Goal: Task Accomplishment & Management: Use online tool/utility

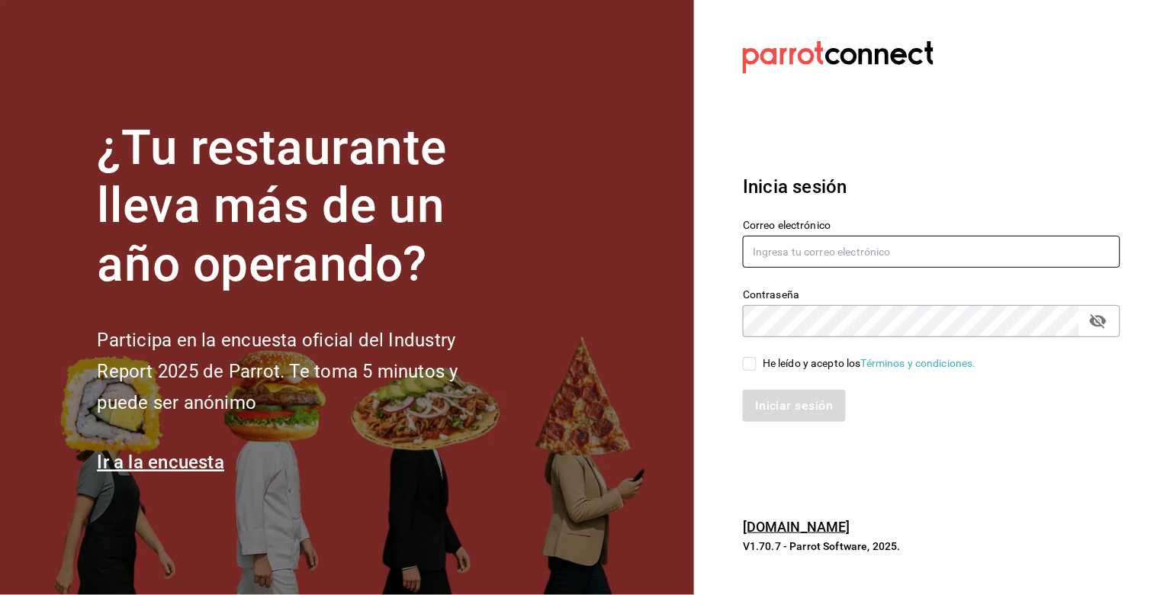
type input "julian.truhso@hotmail.com"
click at [746, 362] on input "He leído y acepto los Términos y condiciones." at bounding box center [750, 364] width 14 height 14
checkbox input "true"
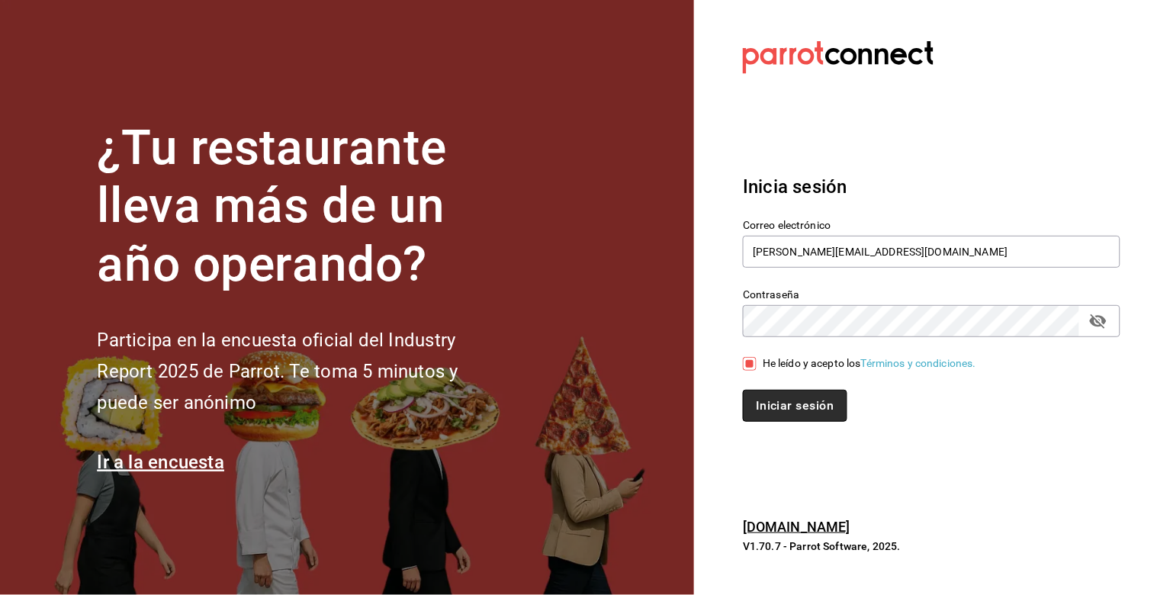
click at [775, 404] on button "Iniciar sesión" at bounding box center [795, 406] width 104 height 32
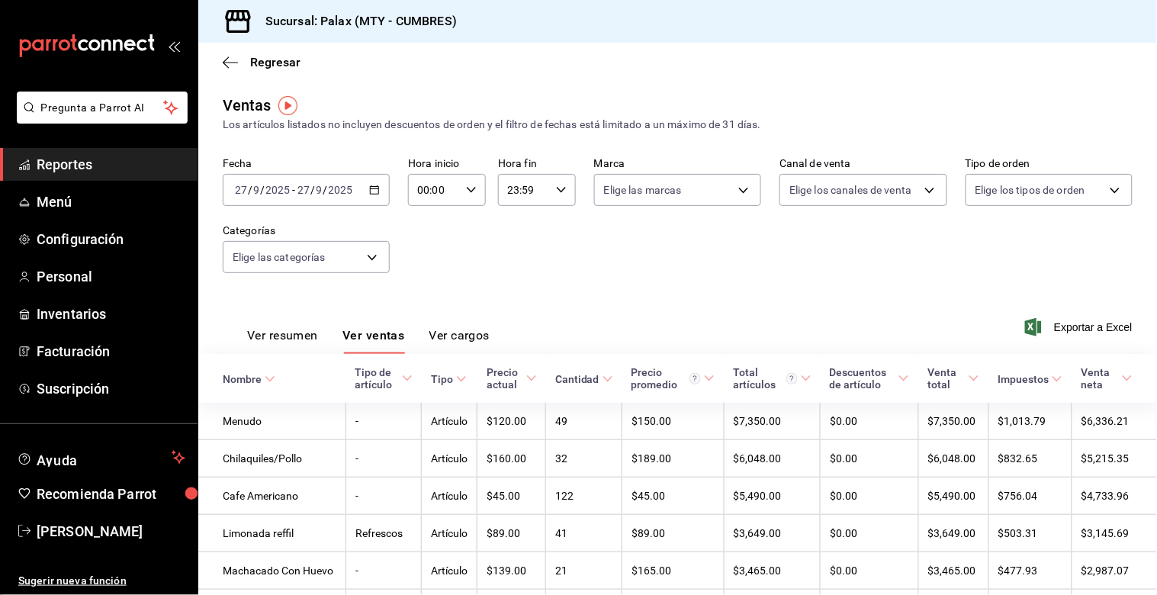
click at [374, 188] on icon "button" at bounding box center [374, 190] width 11 height 11
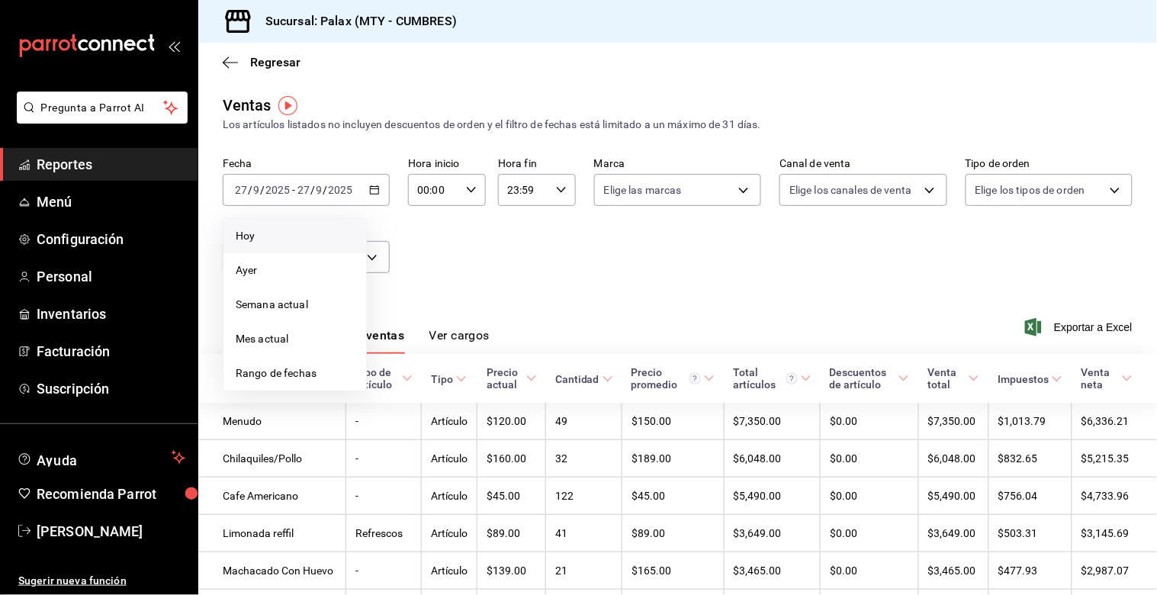
click at [269, 233] on span "Hoy" at bounding box center [295, 236] width 118 height 16
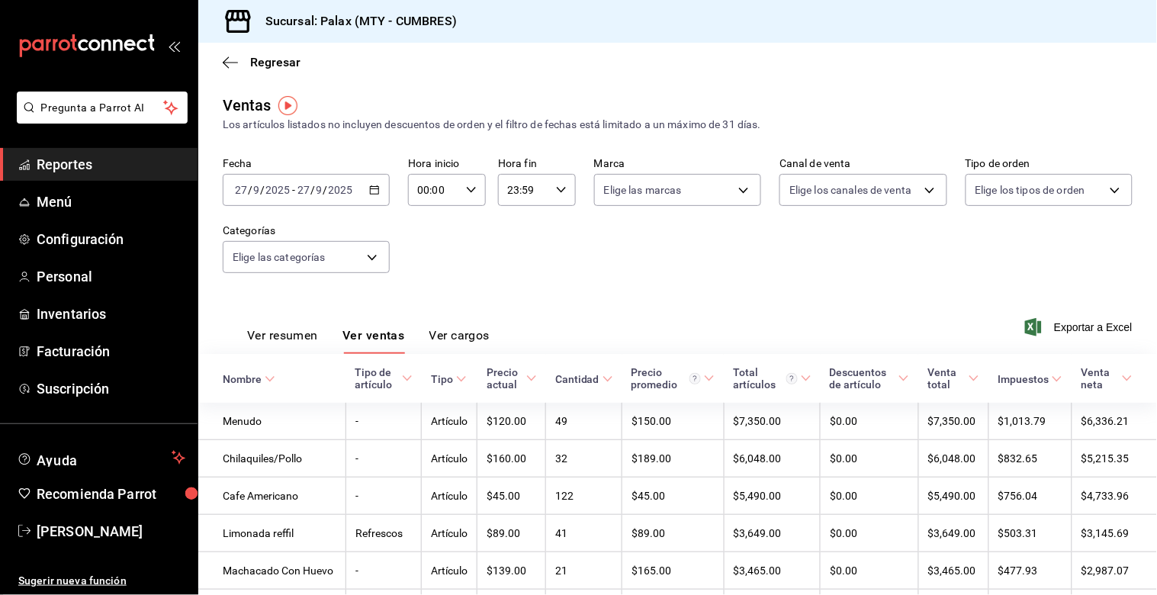
click at [471, 200] on div "00:00 Hora inicio" at bounding box center [447, 190] width 78 height 32
click at [420, 226] on span "07" at bounding box center [425, 232] width 14 height 12
type input "07:00"
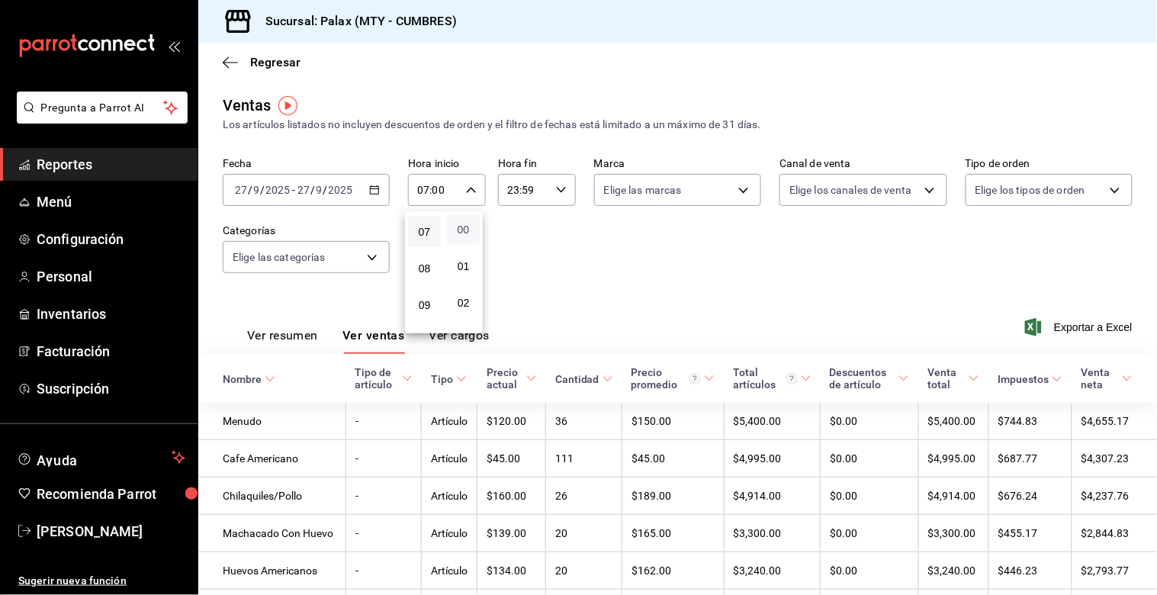
click at [462, 227] on span "00" at bounding box center [463, 230] width 14 height 12
click at [513, 192] on div at bounding box center [578, 297] width 1157 height 595
click at [512, 192] on input "23:59" at bounding box center [524, 190] width 52 height 31
click at [514, 283] on span "15" at bounding box center [514, 285] width 14 height 12
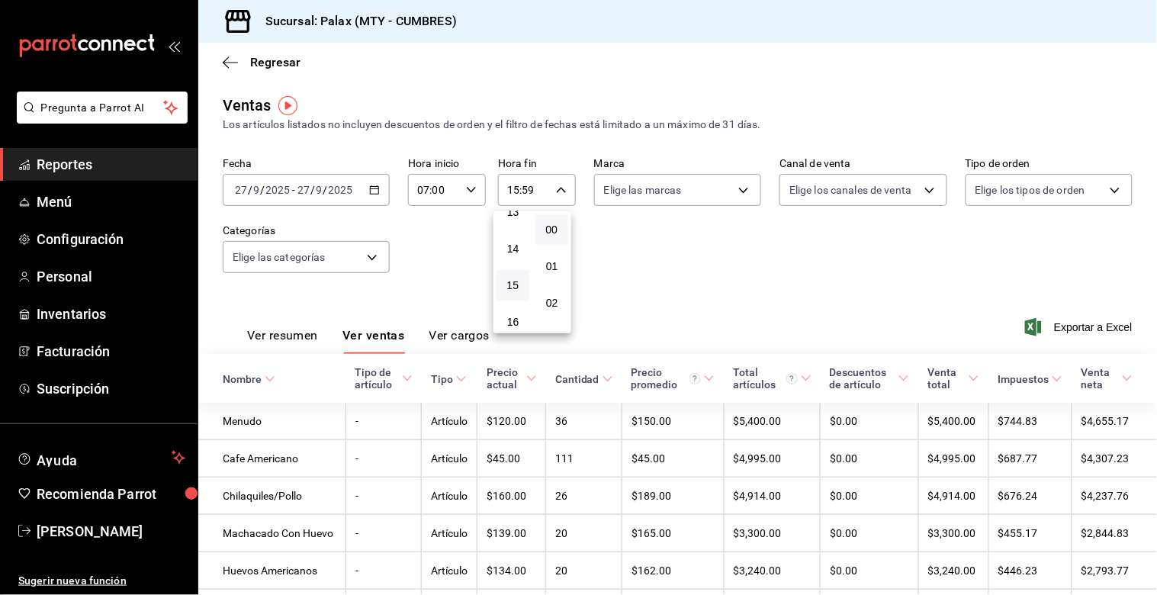
click at [557, 237] on button "00" at bounding box center [552, 229] width 33 height 31
type input "15:00"
click at [433, 268] on div at bounding box center [578, 297] width 1157 height 595
click at [366, 256] on body "Pregunta a Parrot AI Reportes Menú Configuración Personal Inventarios Facturaci…" at bounding box center [578, 297] width 1157 height 595
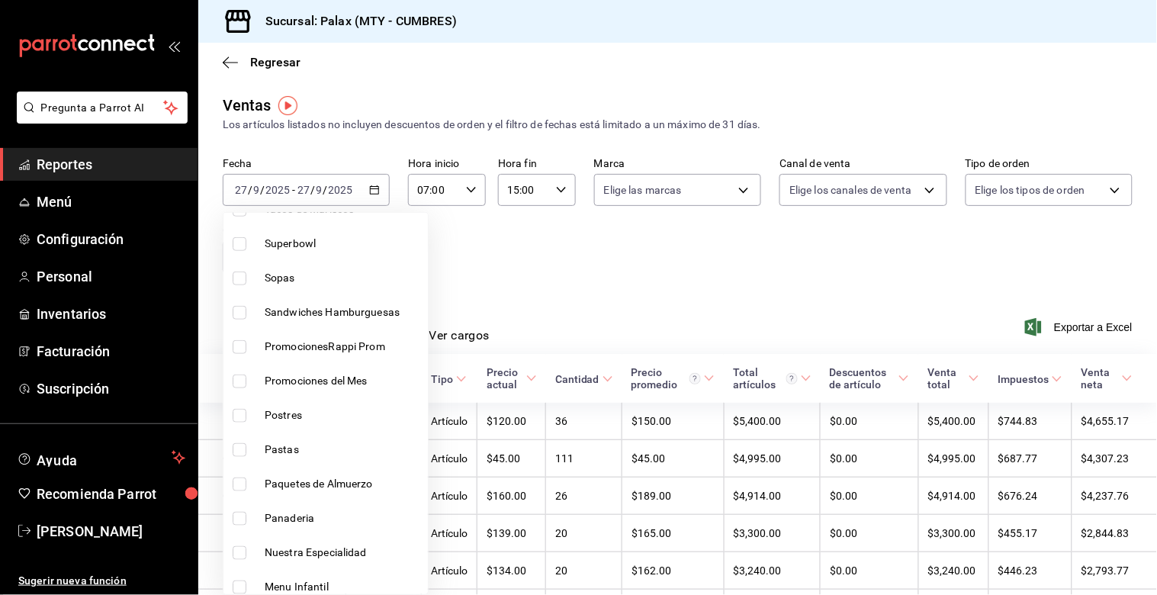
scroll to position [169, 0]
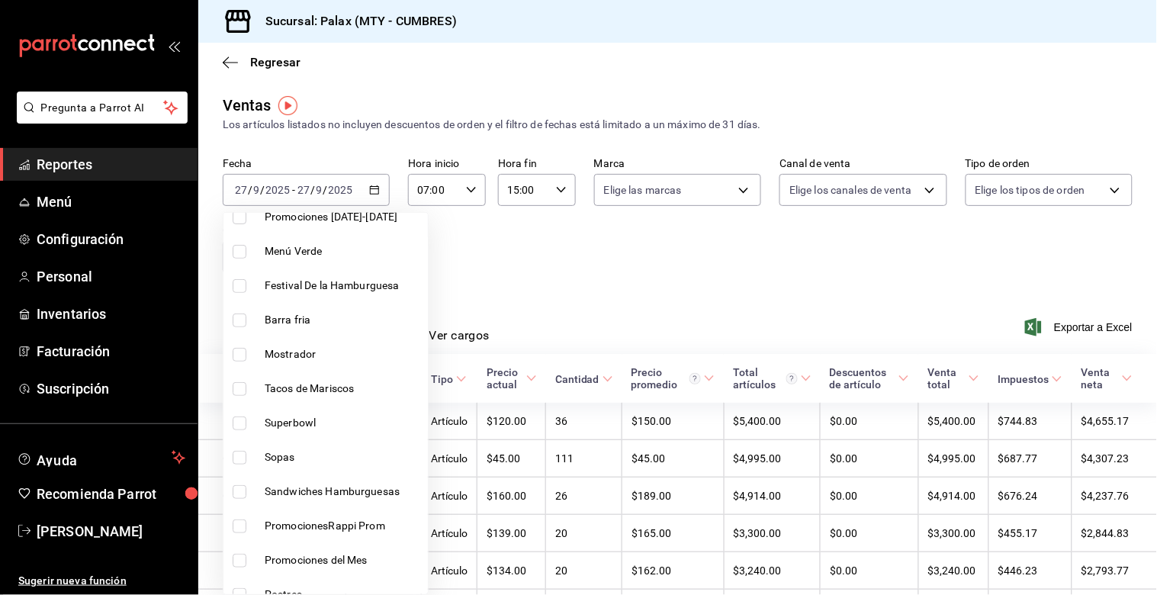
drag, startPoint x: 233, startPoint y: 357, endPoint x: 111, endPoint y: 424, distance: 140.0
click at [234, 357] on input "checkbox" at bounding box center [240, 355] width 14 height 14
checkbox input "true"
type input "f2dae4ce-bbab-4ca5-92d1-59dc07dbf672"
click at [620, 314] on div at bounding box center [578, 297] width 1157 height 595
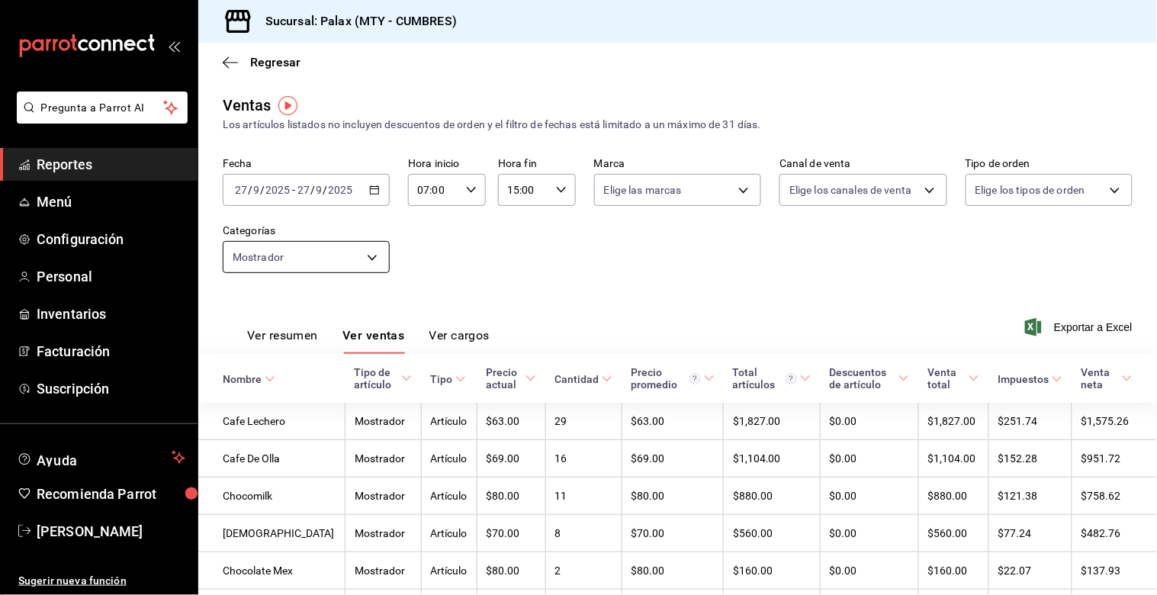
click at [365, 246] on body "Pregunta a Parrot AI Reportes Menú Configuración Personal Inventarios Facturaci…" at bounding box center [578, 297] width 1157 height 595
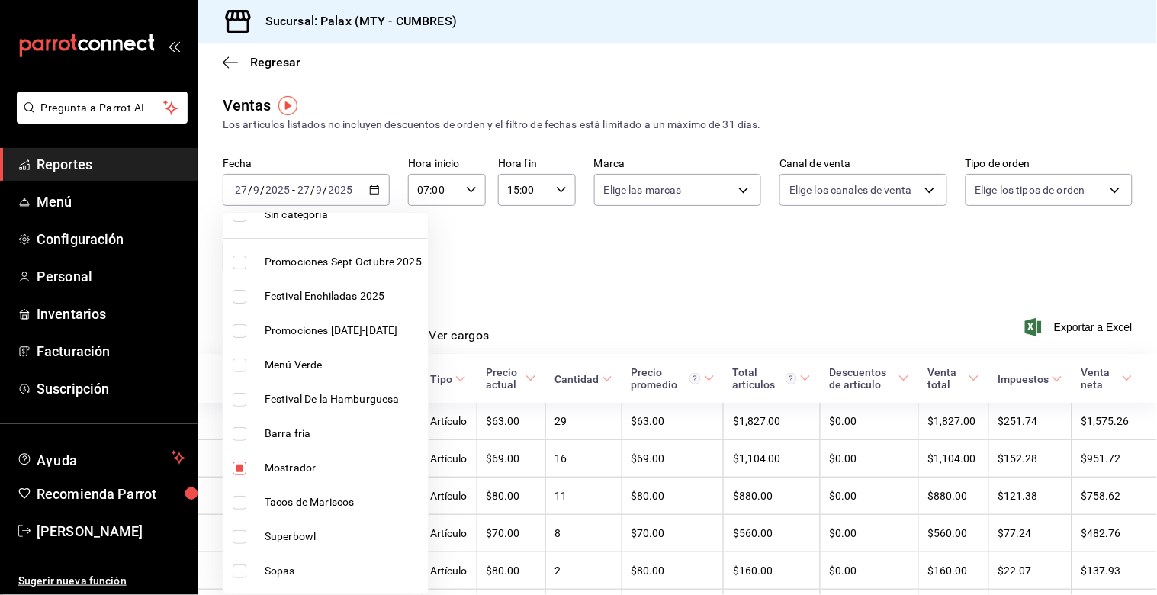
scroll to position [85, 0]
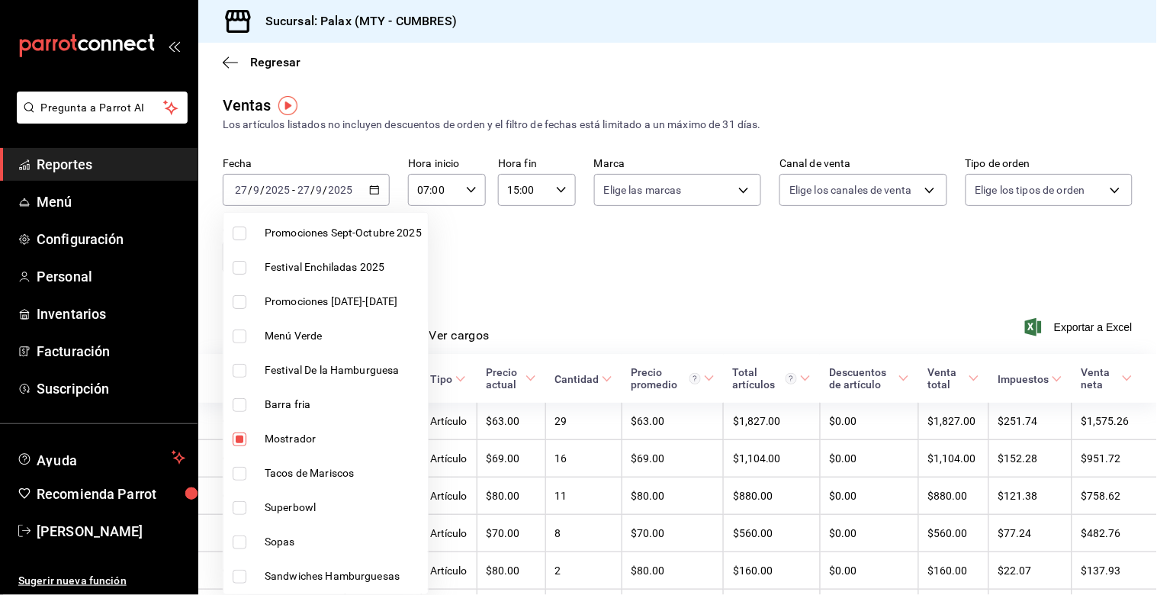
click at [240, 435] on input "checkbox" at bounding box center [240, 440] width 14 height 14
checkbox input "false"
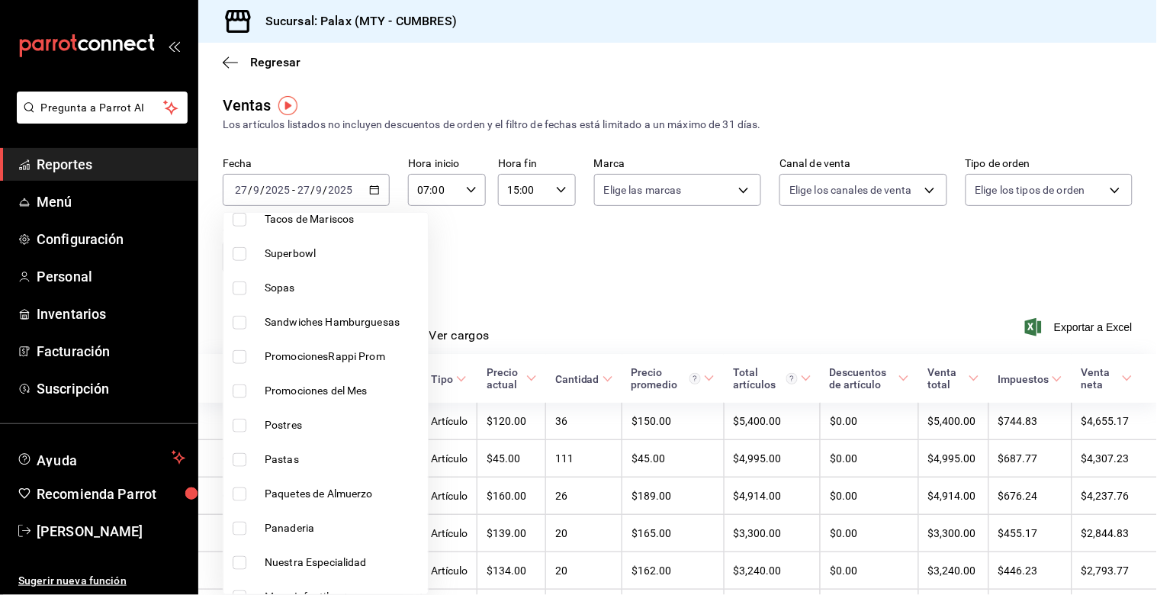
scroll to position [508, 0]
click at [239, 361] on input "checkbox" at bounding box center [240, 359] width 14 height 14
checkbox input "true"
type input "c1857e69-1263-4738-8070-fa69687f0395"
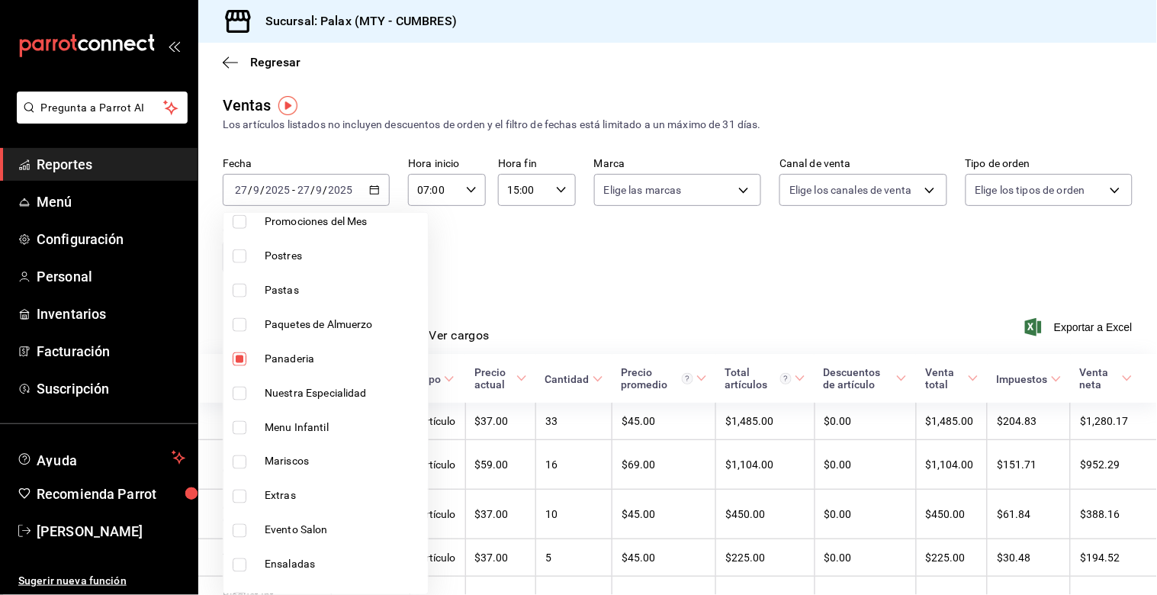
click at [577, 255] on div at bounding box center [578, 297] width 1157 height 595
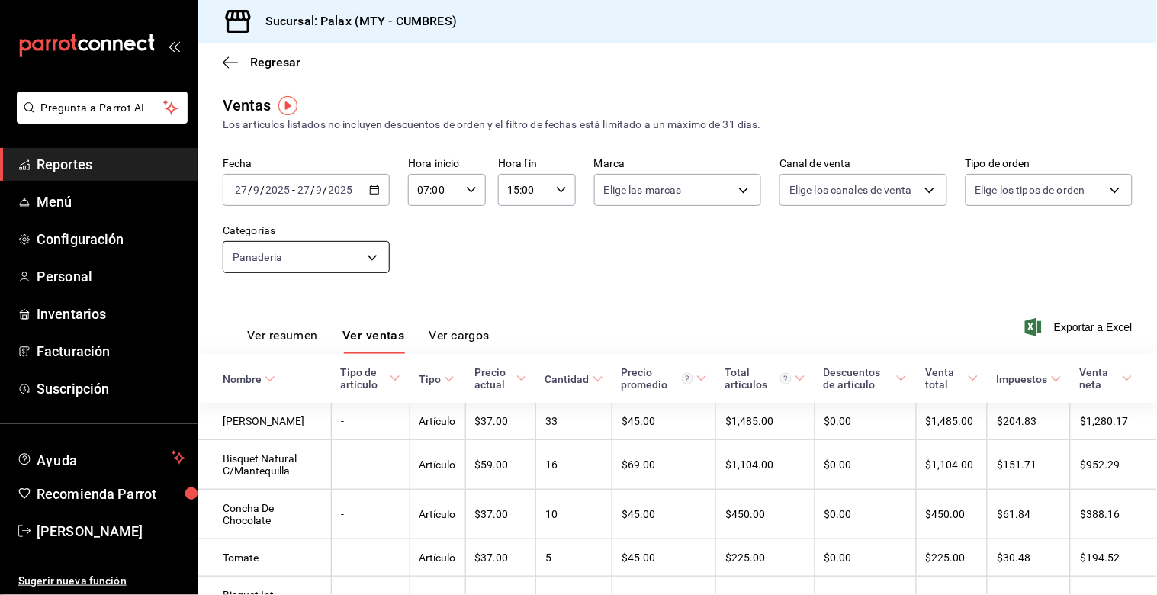
click at [368, 256] on body "Pregunta a Parrot AI Reportes Menú Configuración Personal Inventarios Facturaci…" at bounding box center [578, 297] width 1157 height 595
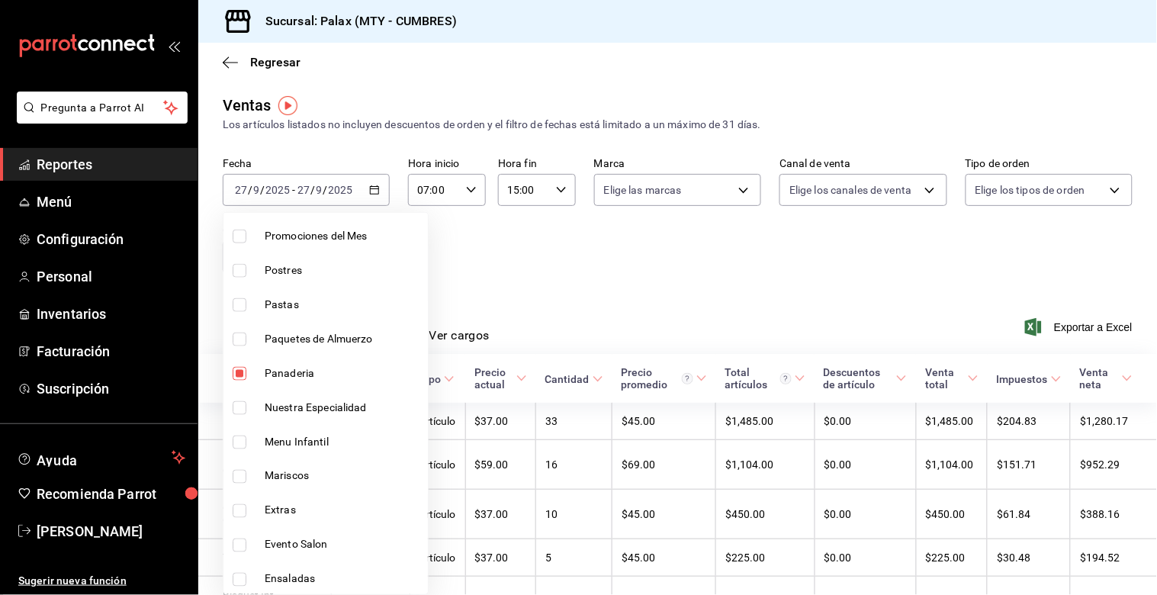
scroll to position [508, 0]
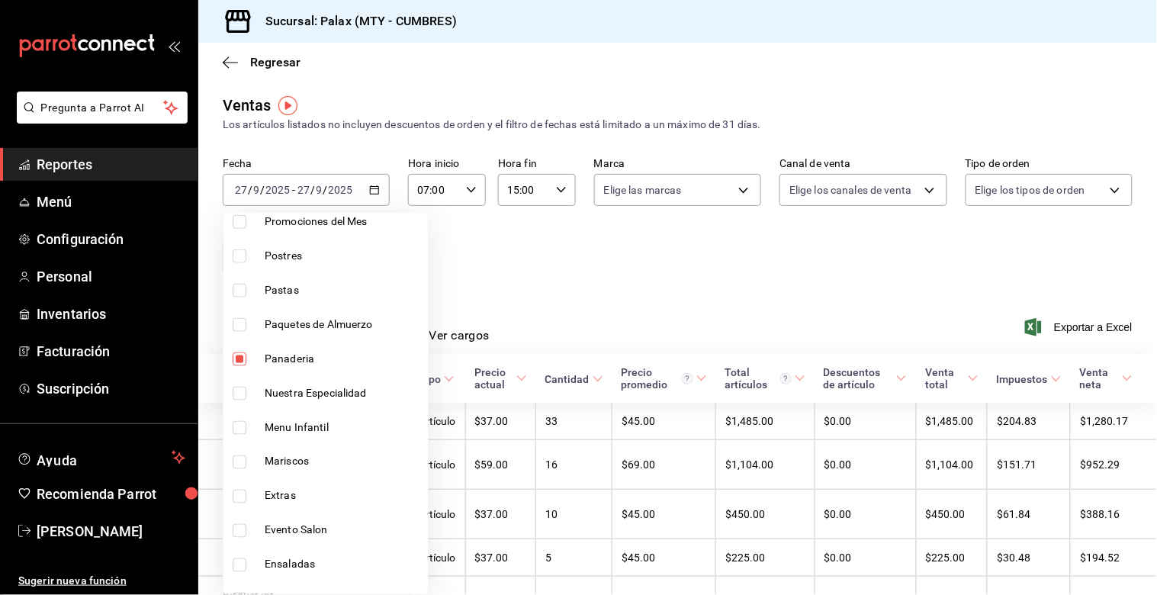
click at [237, 359] on input "checkbox" at bounding box center [240, 359] width 14 height 14
checkbox input "false"
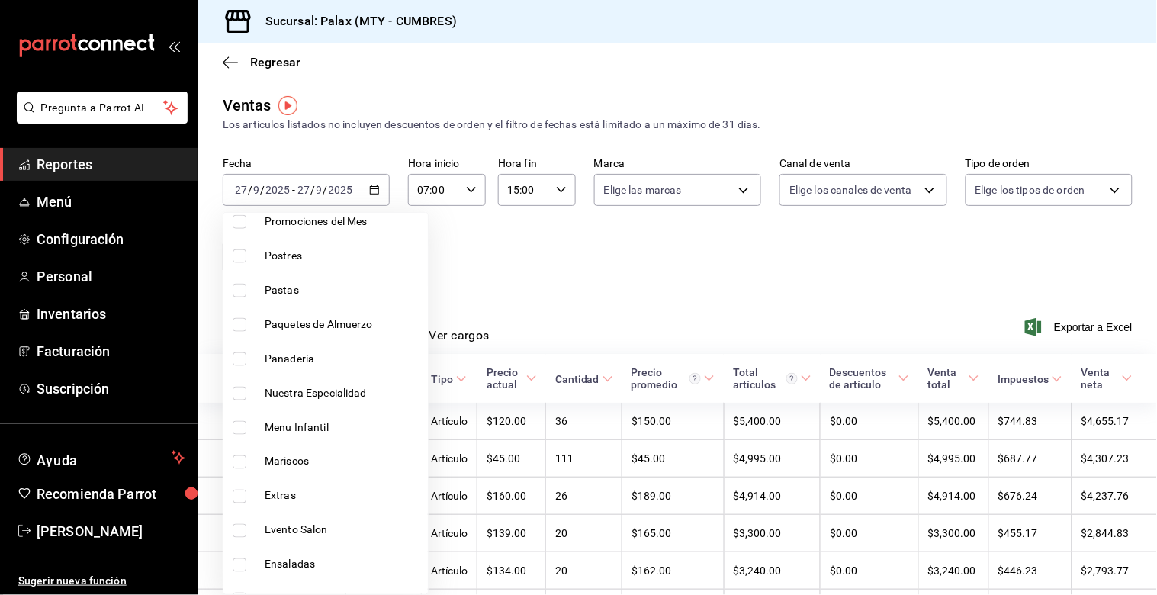
click at [239, 249] on input "checkbox" at bounding box center [240, 256] width 14 height 14
checkbox input "true"
type input "6970ed2c-64d9-4fee-a1ac-8fe23c7e63ab"
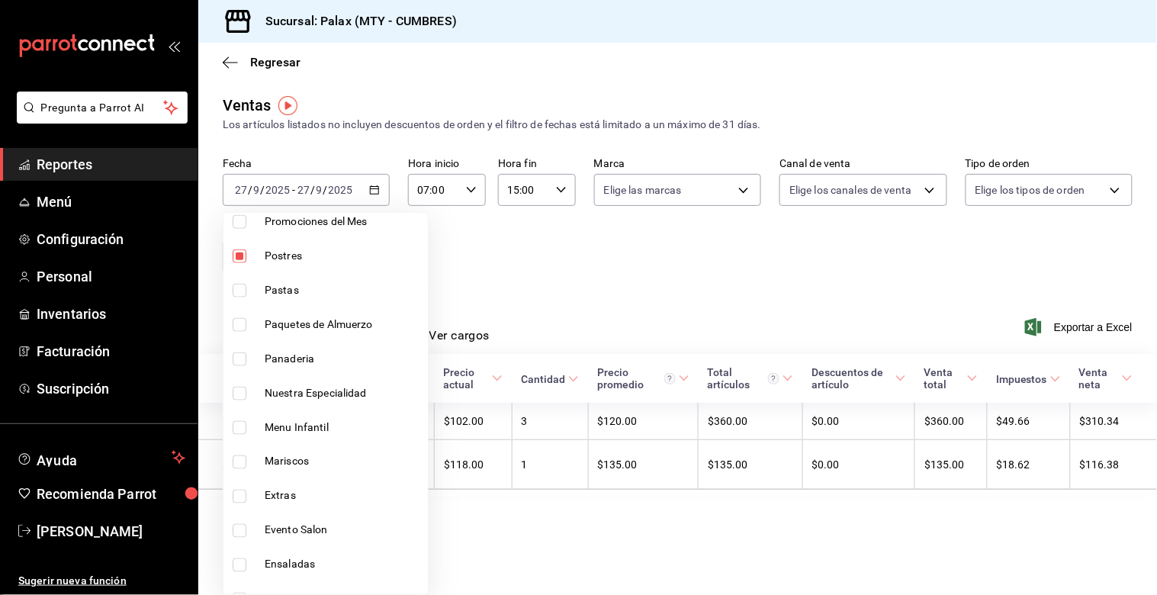
click at [631, 270] on div at bounding box center [578, 297] width 1157 height 595
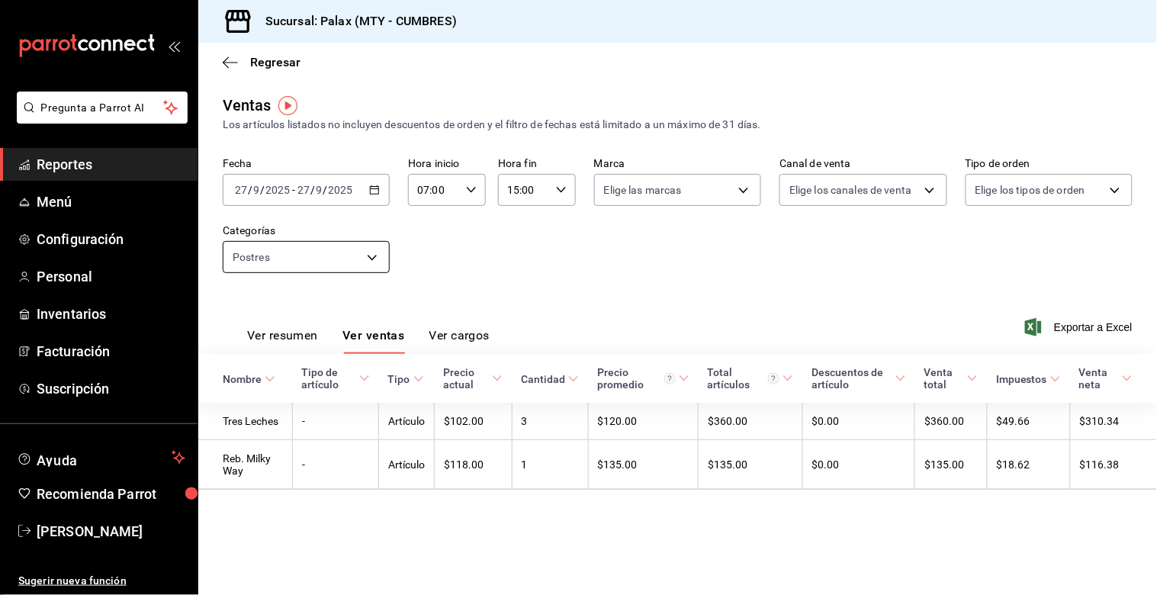
click at [347, 266] on body "Pregunta a Parrot AI Reportes Menú Configuración Personal Inventarios Facturaci…" at bounding box center [578, 297] width 1157 height 595
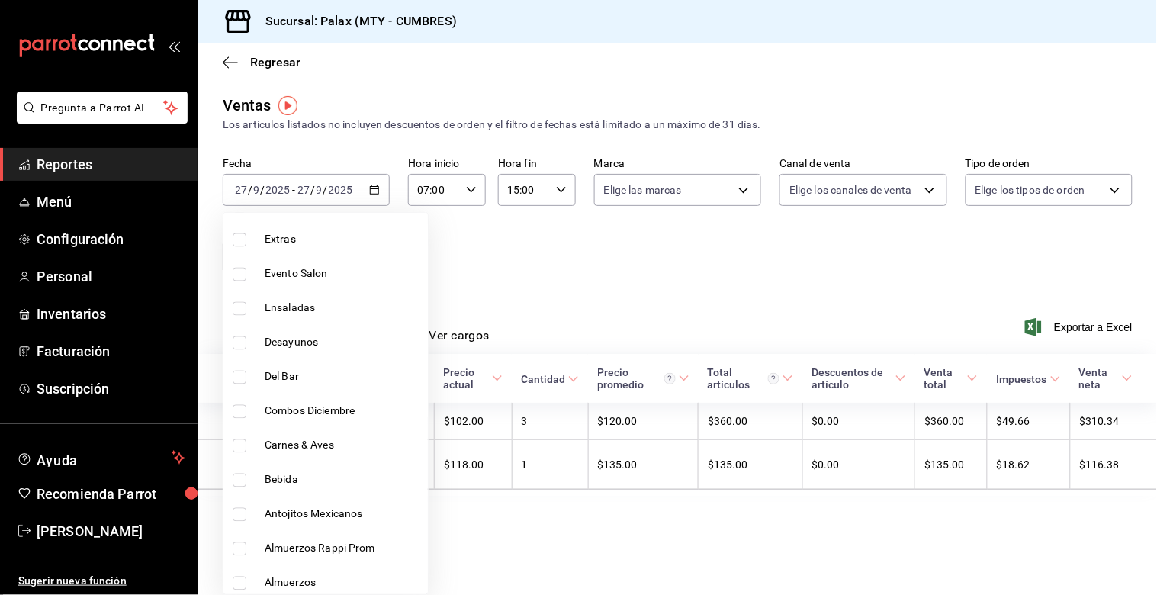
scroll to position [763, 0]
click at [242, 381] on input "checkbox" at bounding box center [240, 379] width 14 height 14
checkbox input "true"
type input "6970ed2c-64d9-4fee-a1ac-8fe23c7e63ab,5041f980-30f3-428d-be8c-286edc227efb"
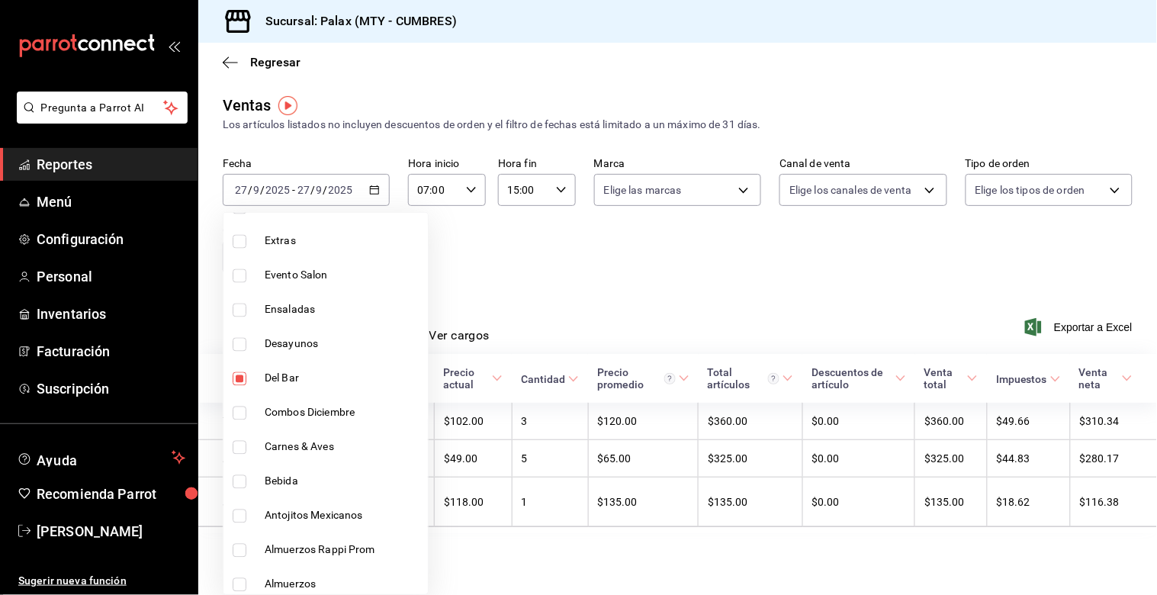
click at [698, 283] on div at bounding box center [578, 297] width 1157 height 595
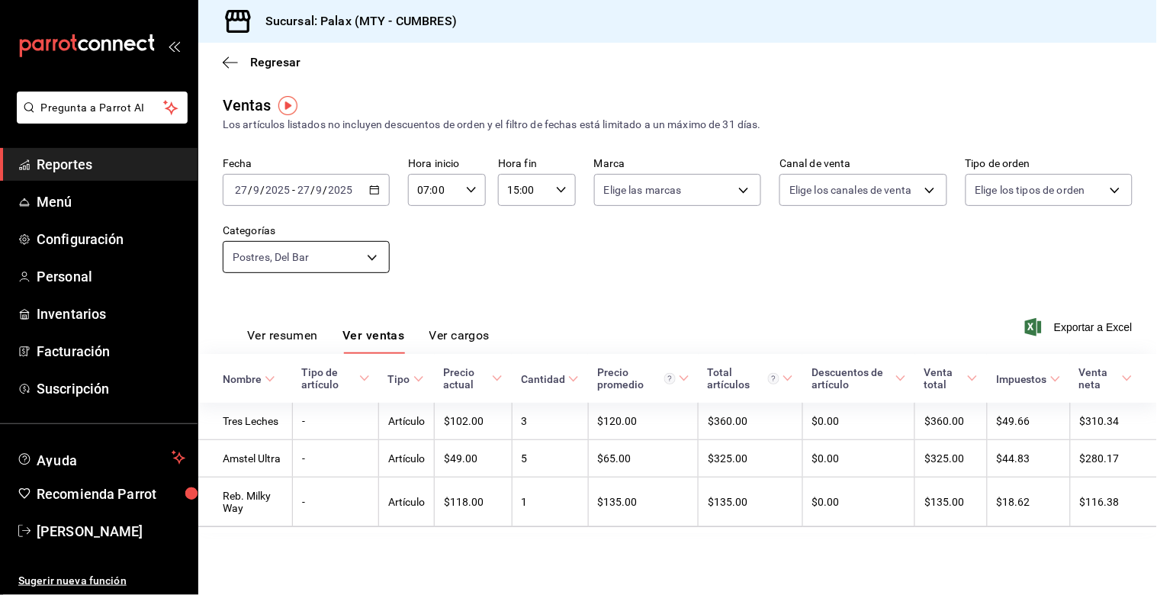
click at [369, 260] on body "Pregunta a Parrot AI Reportes Menú Configuración Personal Inventarios Facturaci…" at bounding box center [578, 297] width 1157 height 595
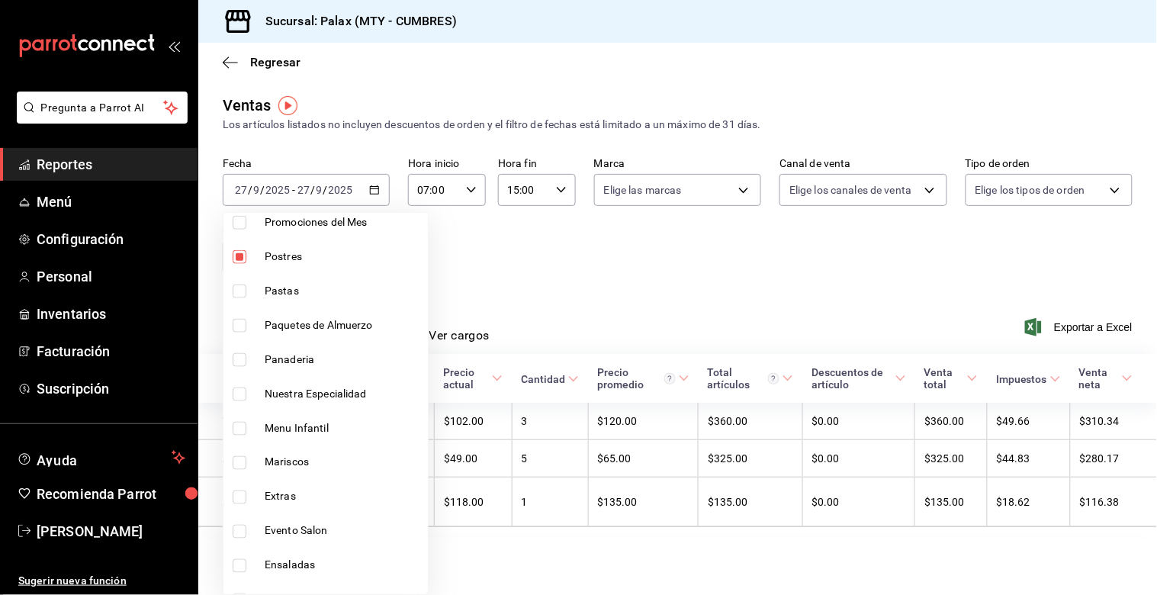
scroll to position [508, 0]
drag, startPoint x: 241, startPoint y: 253, endPoint x: 417, endPoint y: 280, distance: 177.5
click at [245, 253] on input "checkbox" at bounding box center [240, 256] width 14 height 14
checkbox input "false"
type input "5041f980-30f3-428d-be8c-286edc227efb"
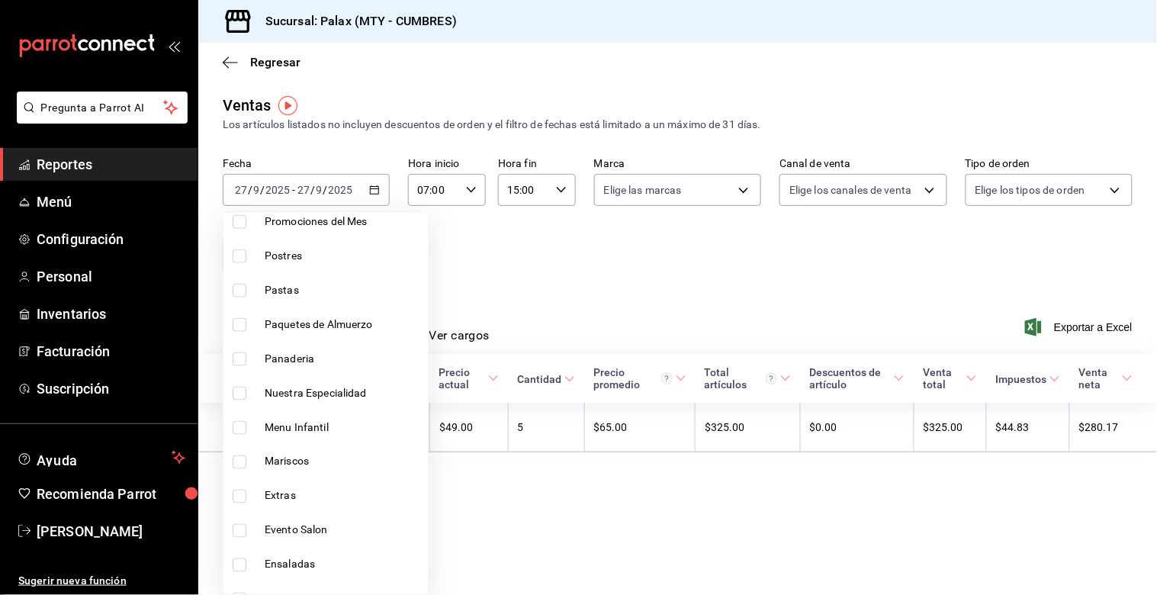
click at [547, 287] on div at bounding box center [578, 297] width 1157 height 595
